Goal: Task Accomplishment & Management: Manage account settings

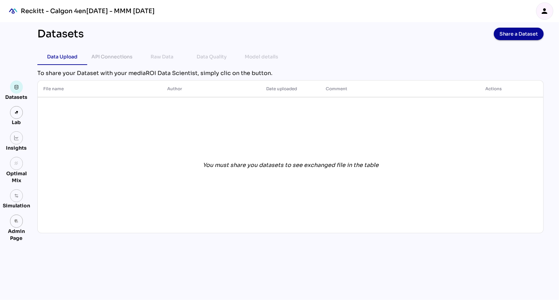
click at [547, 12] on icon "person" at bounding box center [545, 11] width 8 height 8
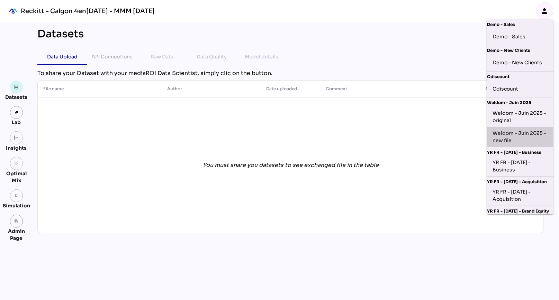
click at [509, 142] on div "Weldom - Juin 2025 - new file" at bounding box center [520, 137] width 55 height 15
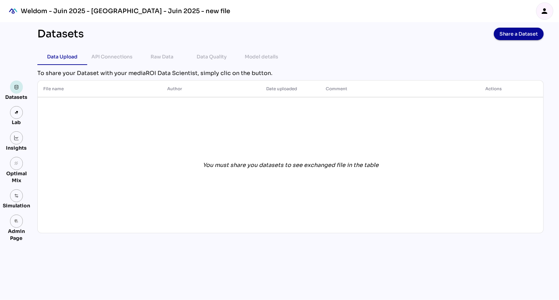
click at [19, 90] on link at bounding box center [16, 87] width 13 height 13
click at [18, 115] on link at bounding box center [16, 112] width 13 height 13
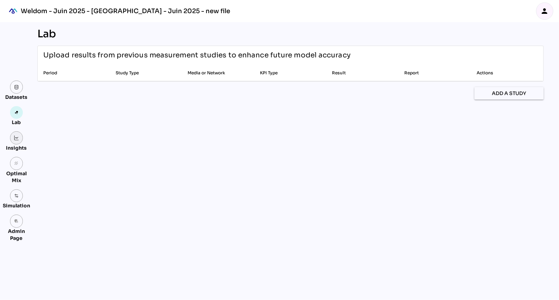
click at [17, 136] on img at bounding box center [16, 138] width 5 height 5
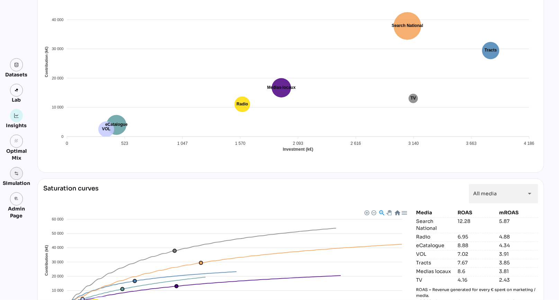
scroll to position [523, 0]
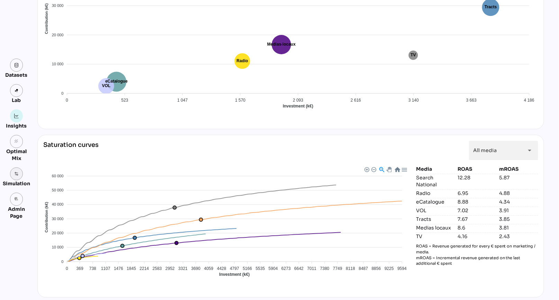
click at [16, 176] on img at bounding box center [16, 174] width 5 height 5
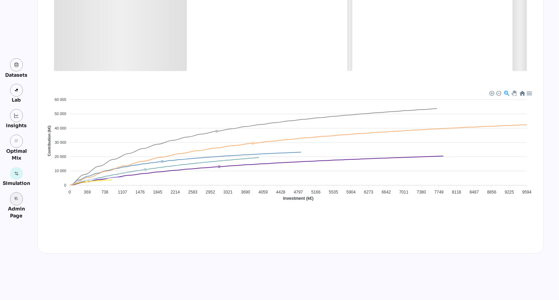
scroll to position [388, 0]
click at [15, 142] on icon "grain" at bounding box center [16, 141] width 5 height 5
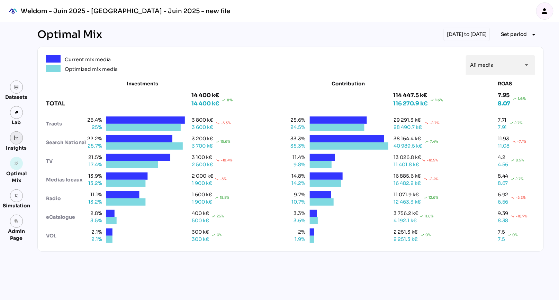
click at [19, 139] on link at bounding box center [16, 138] width 13 height 13
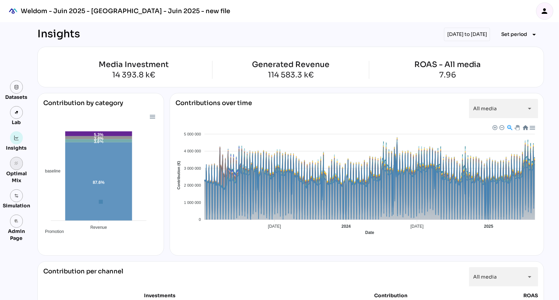
click at [16, 166] on link "grain" at bounding box center [16, 163] width 13 height 13
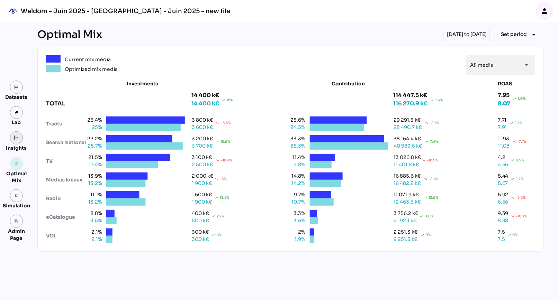
click at [19, 141] on link at bounding box center [16, 138] width 13 height 13
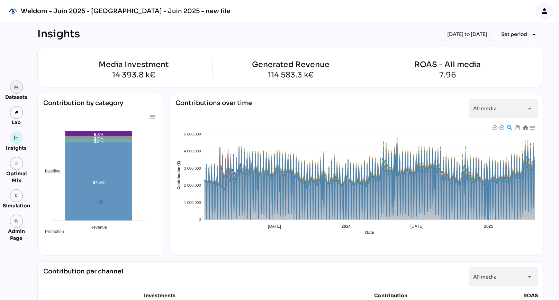
click at [15, 89] on img at bounding box center [16, 87] width 5 height 5
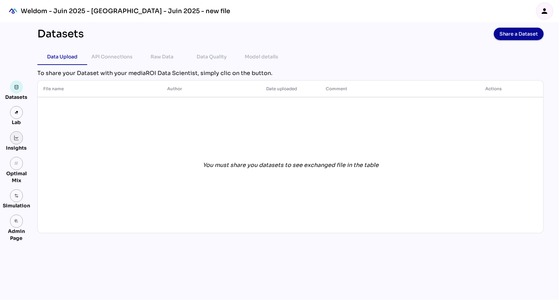
click at [15, 140] on img at bounding box center [16, 138] width 5 height 5
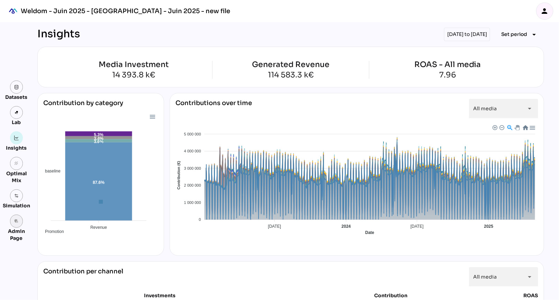
click at [15, 220] on icon "admin_panel_settings" at bounding box center [16, 221] width 5 height 5
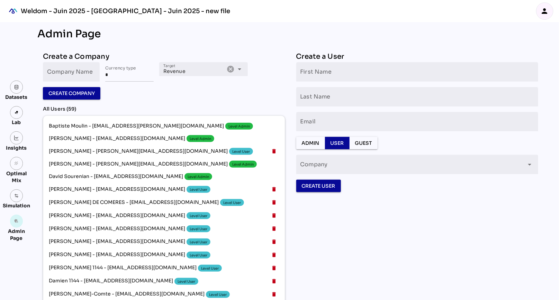
click at [548, 12] on icon "person" at bounding box center [545, 11] width 8 height 8
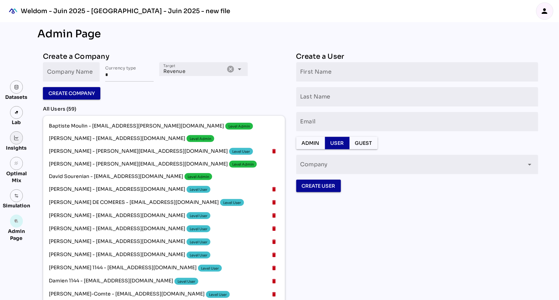
click at [18, 137] on img at bounding box center [16, 138] width 5 height 5
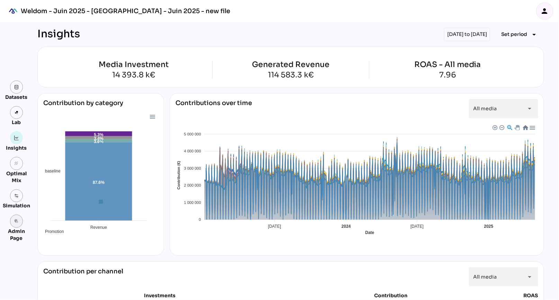
click at [16, 222] on icon "admin_panel_settings" at bounding box center [16, 221] width 5 height 5
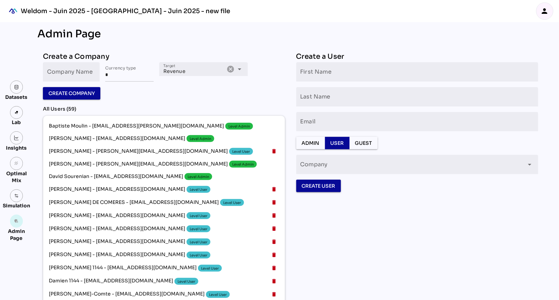
click at [544, 12] on icon "person" at bounding box center [545, 11] width 8 height 8
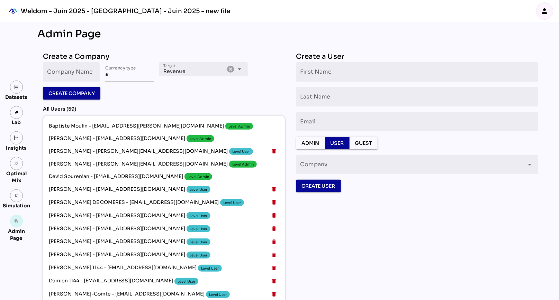
click at [543, 8] on icon "person" at bounding box center [545, 11] width 8 height 8
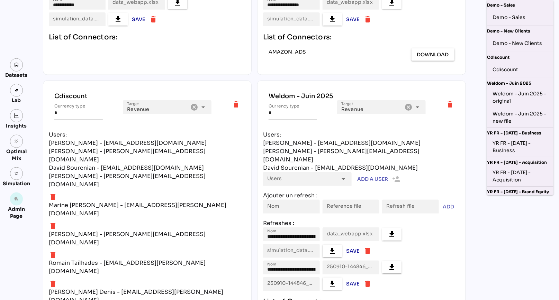
scroll to position [1254, 0]
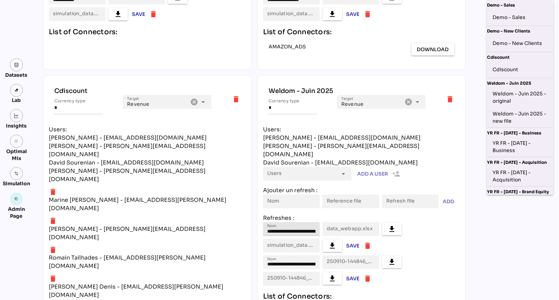
click at [297, 223] on input "**********" at bounding box center [291, 230] width 48 height 14
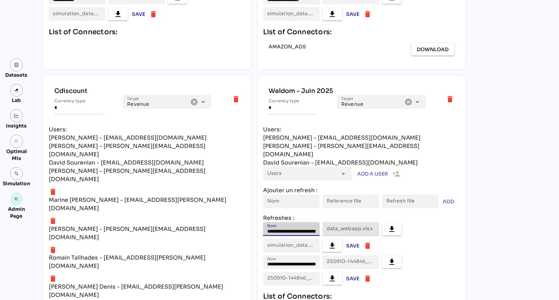
scroll to position [0, 18]
drag, startPoint x: 297, startPoint y: 125, endPoint x: 347, endPoint y: 128, distance: 50.3
click at [347, 223] on li "**********" at bounding box center [361, 238] width 197 height 30
click at [299, 256] on input "**********" at bounding box center [291, 263] width 48 height 14
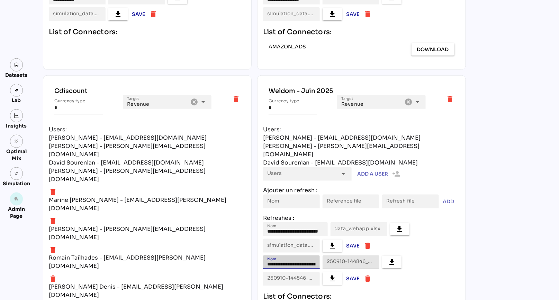
scroll to position [0, 18]
drag, startPoint x: 298, startPoint y: 155, endPoint x: 347, endPoint y: 162, distance: 49.5
click at [347, 256] on li "**********" at bounding box center [361, 271] width 197 height 30
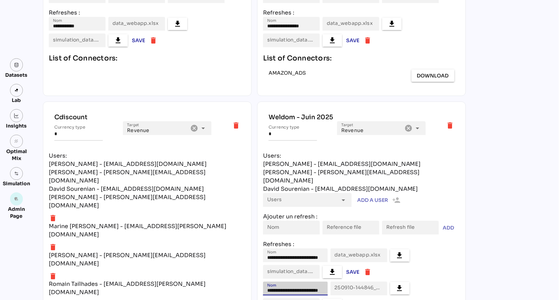
scroll to position [1202, 0]
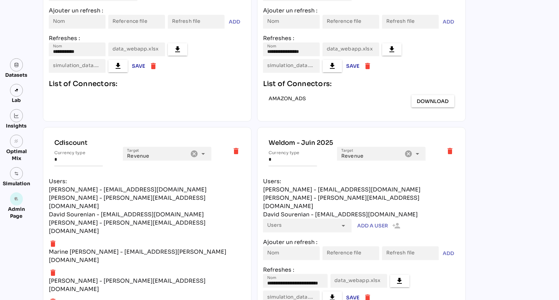
drag, startPoint x: 297, startPoint y: 209, endPoint x: 328, endPoint y: 208, distance: 30.8
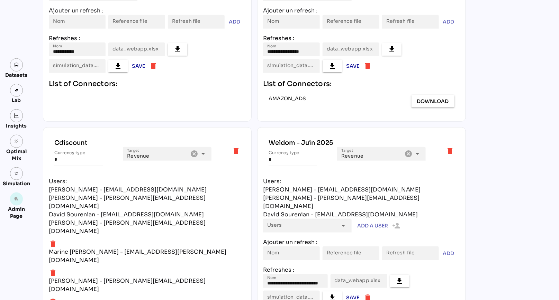
scroll to position [0, 0]
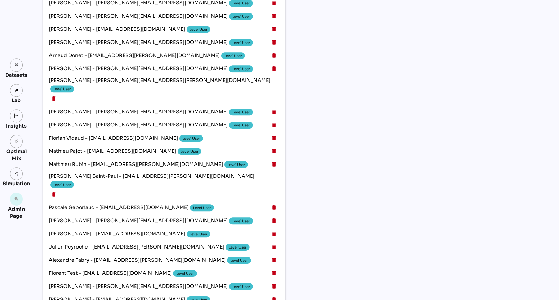
scroll to position [404, 0]
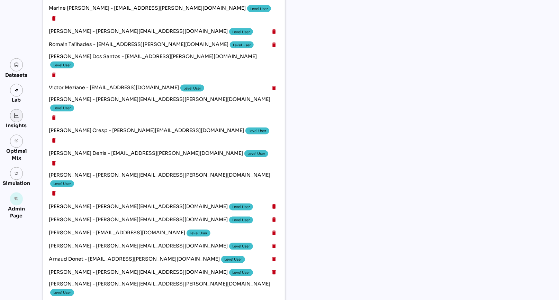
click at [13, 115] on link at bounding box center [16, 115] width 13 height 13
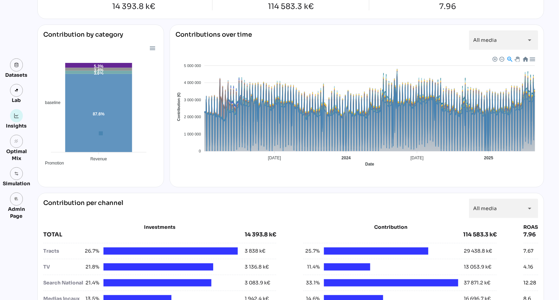
scroll to position [53, 0]
